Goal: Transaction & Acquisition: Book appointment/travel/reservation

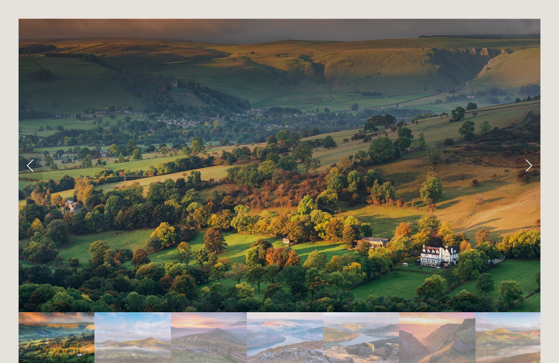
scroll to position [2175, 0]
click at [524, 149] on link "Next Slide" at bounding box center [529, 165] width 24 height 33
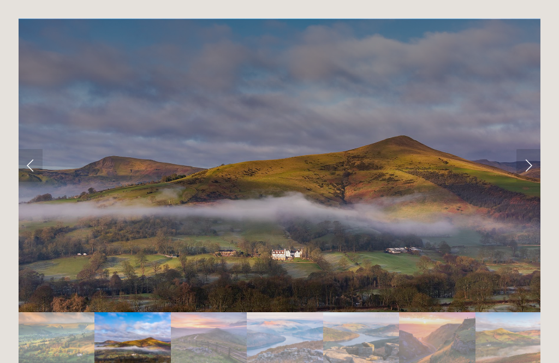
click at [523, 149] on link "Next Slide" at bounding box center [529, 165] width 24 height 33
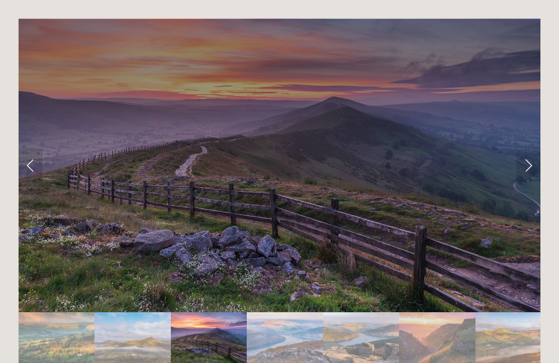
click at [521, 149] on link "Next Slide" at bounding box center [529, 165] width 24 height 33
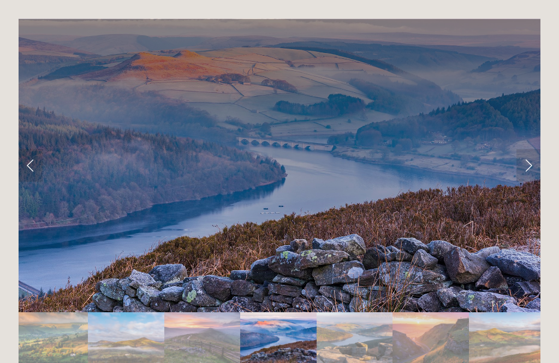
click at [526, 149] on link "Next Slide" at bounding box center [529, 165] width 24 height 33
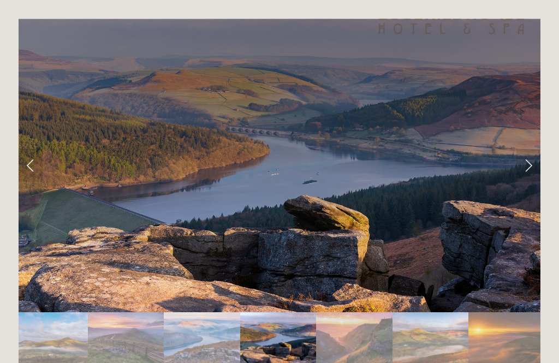
click at [521, 149] on link "Next Slide" at bounding box center [529, 165] width 24 height 33
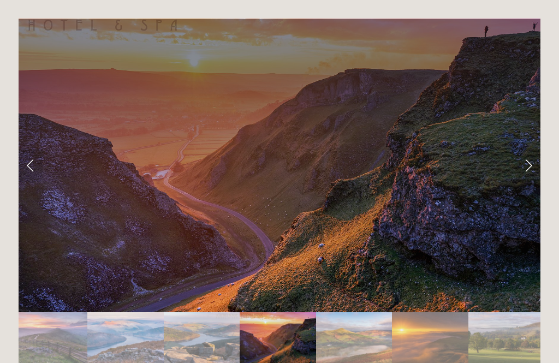
click at [523, 149] on link "Next Slide" at bounding box center [529, 165] width 24 height 33
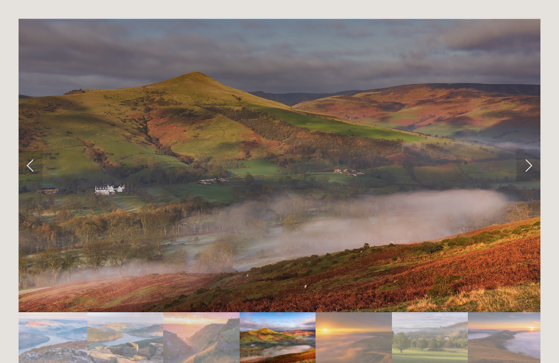
click at [529, 149] on link "Next Slide" at bounding box center [529, 165] width 24 height 33
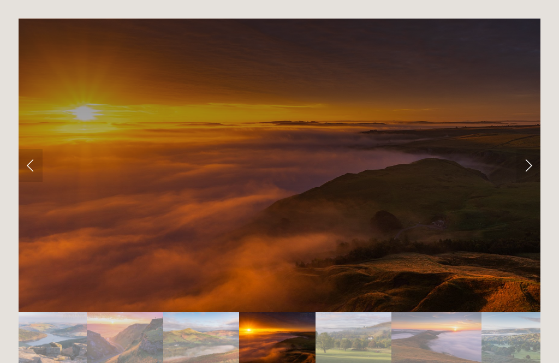
click at [532, 149] on link "Next Slide" at bounding box center [529, 165] width 24 height 33
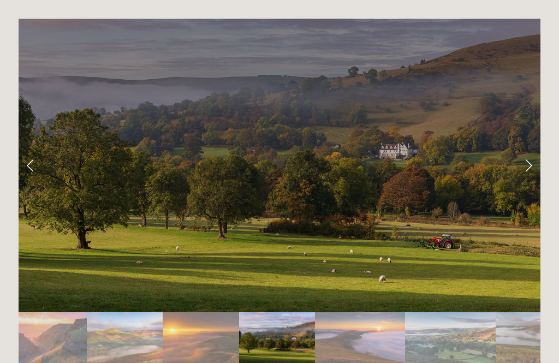
click at [533, 149] on link "Next Slide" at bounding box center [529, 165] width 24 height 33
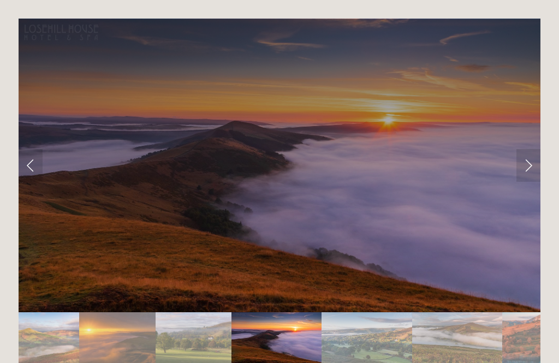
click at [528, 149] on link "Next Slide" at bounding box center [529, 165] width 24 height 33
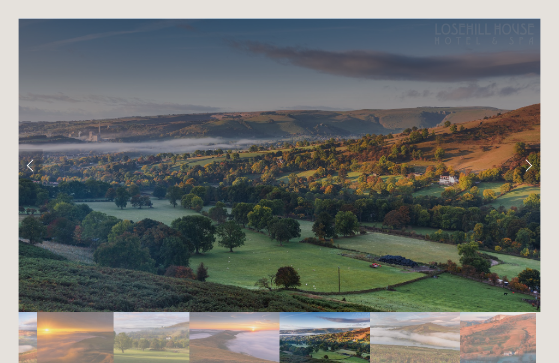
click at [532, 149] on link "Next Slide" at bounding box center [529, 165] width 24 height 33
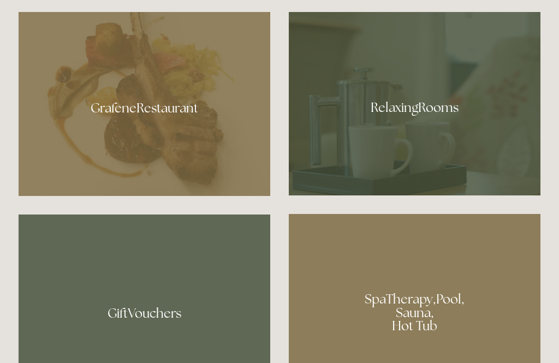
scroll to position [627, 0]
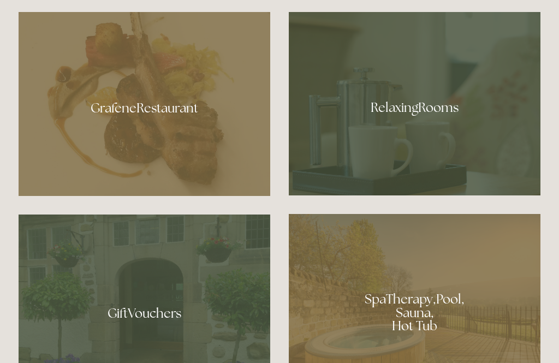
click at [413, 129] on div at bounding box center [415, 104] width 252 height 184
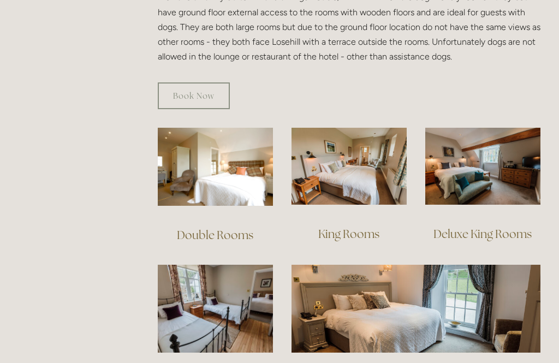
scroll to position [677, 0]
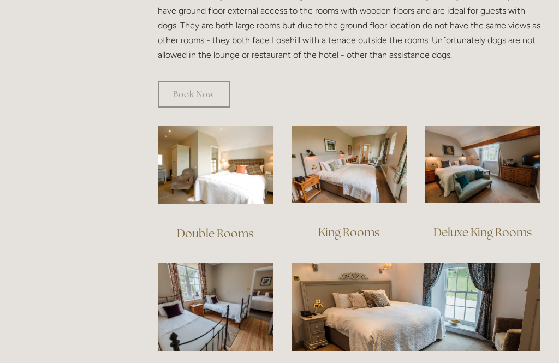
click at [363, 160] on img at bounding box center [349, 164] width 115 height 77
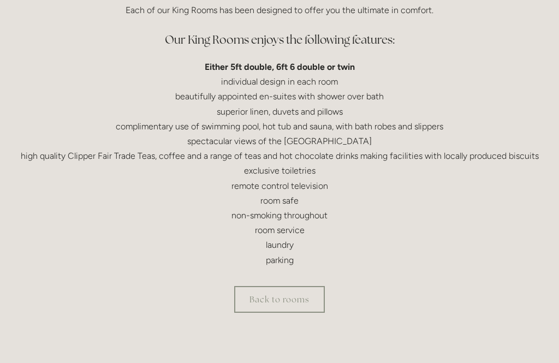
scroll to position [324, 0]
